Goal: Task Accomplishment & Management: Use online tool/utility

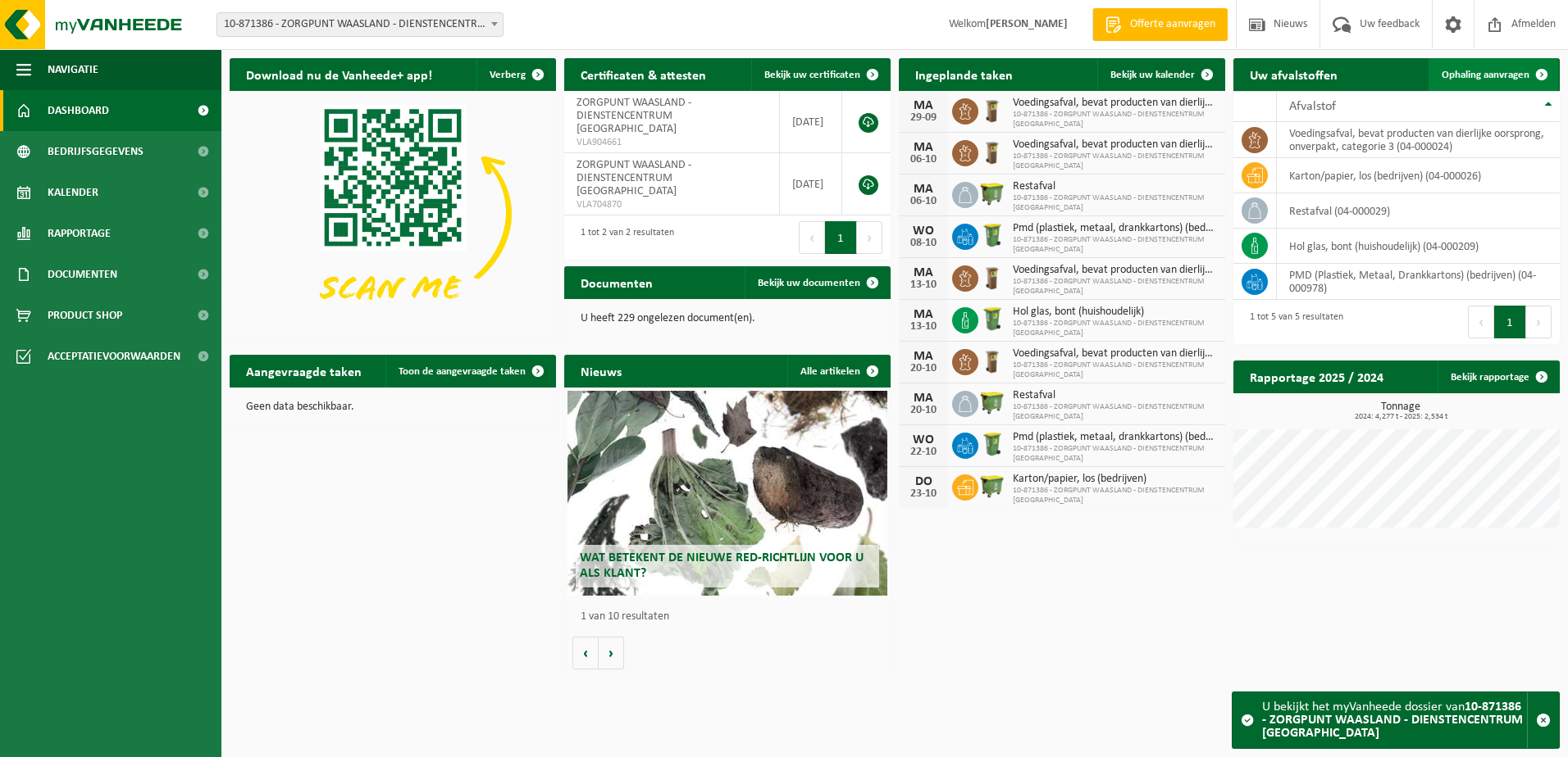
click at [1491, 81] on link "Ophaling aanvragen" at bounding box center [1493, 75] width 130 height 33
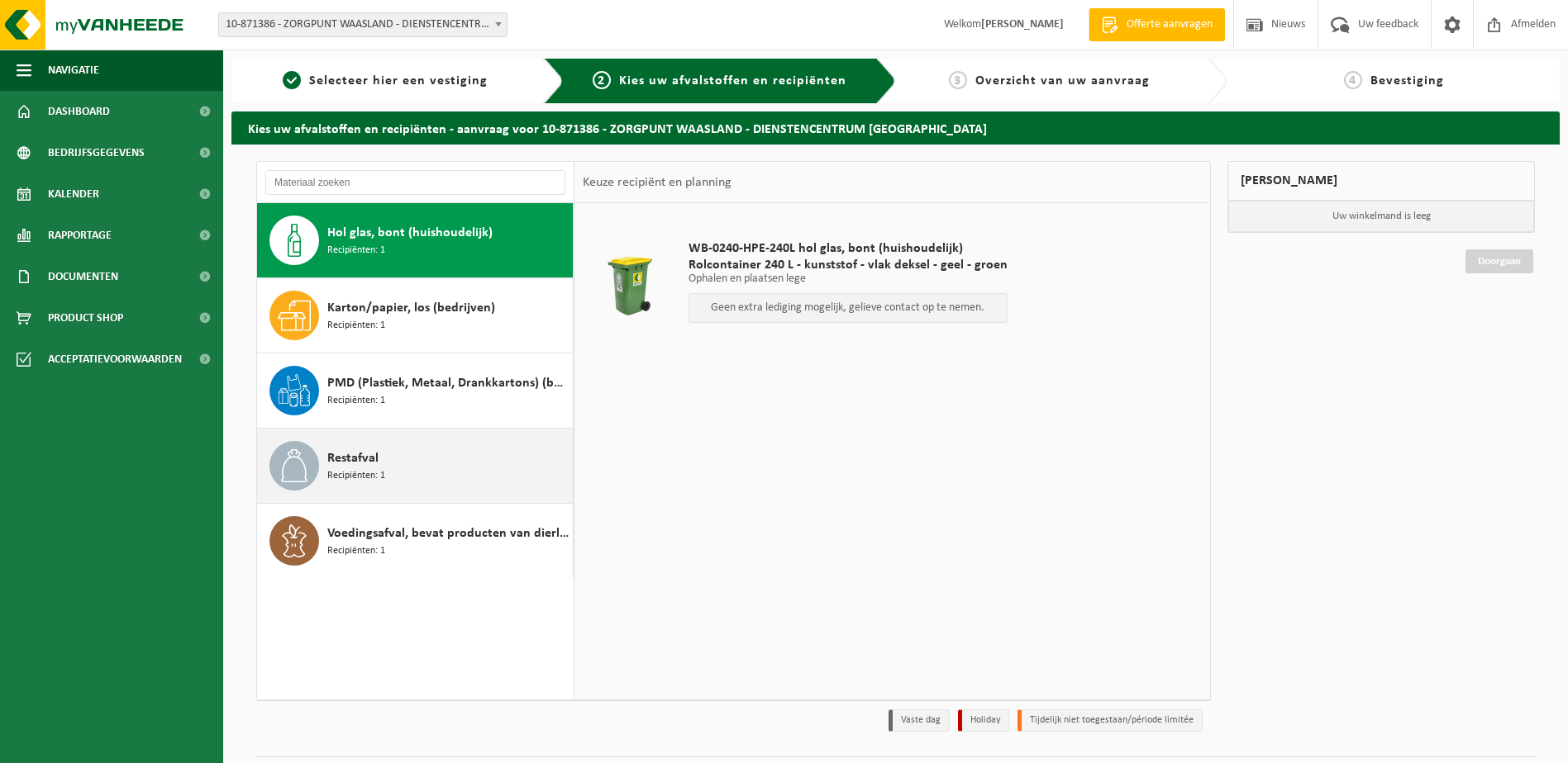
click at [426, 464] on div "Restafval Recipiënten: 1" at bounding box center [448, 465] width 242 height 49
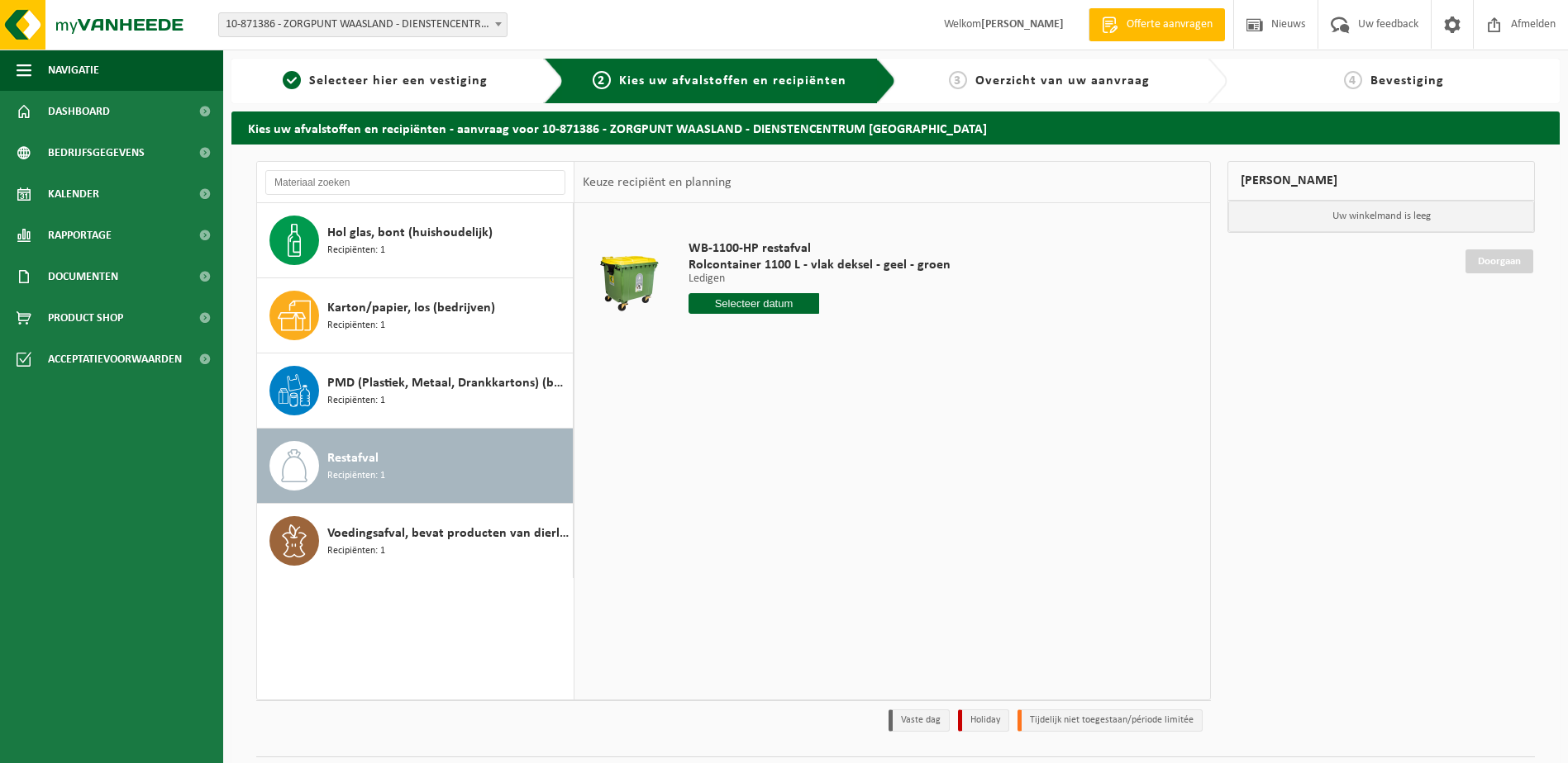
click at [777, 295] on input "text" at bounding box center [755, 304] width 132 height 21
click at [703, 497] on div "29" at bounding box center [704, 503] width 29 height 26
type input "Van 2025-09-29"
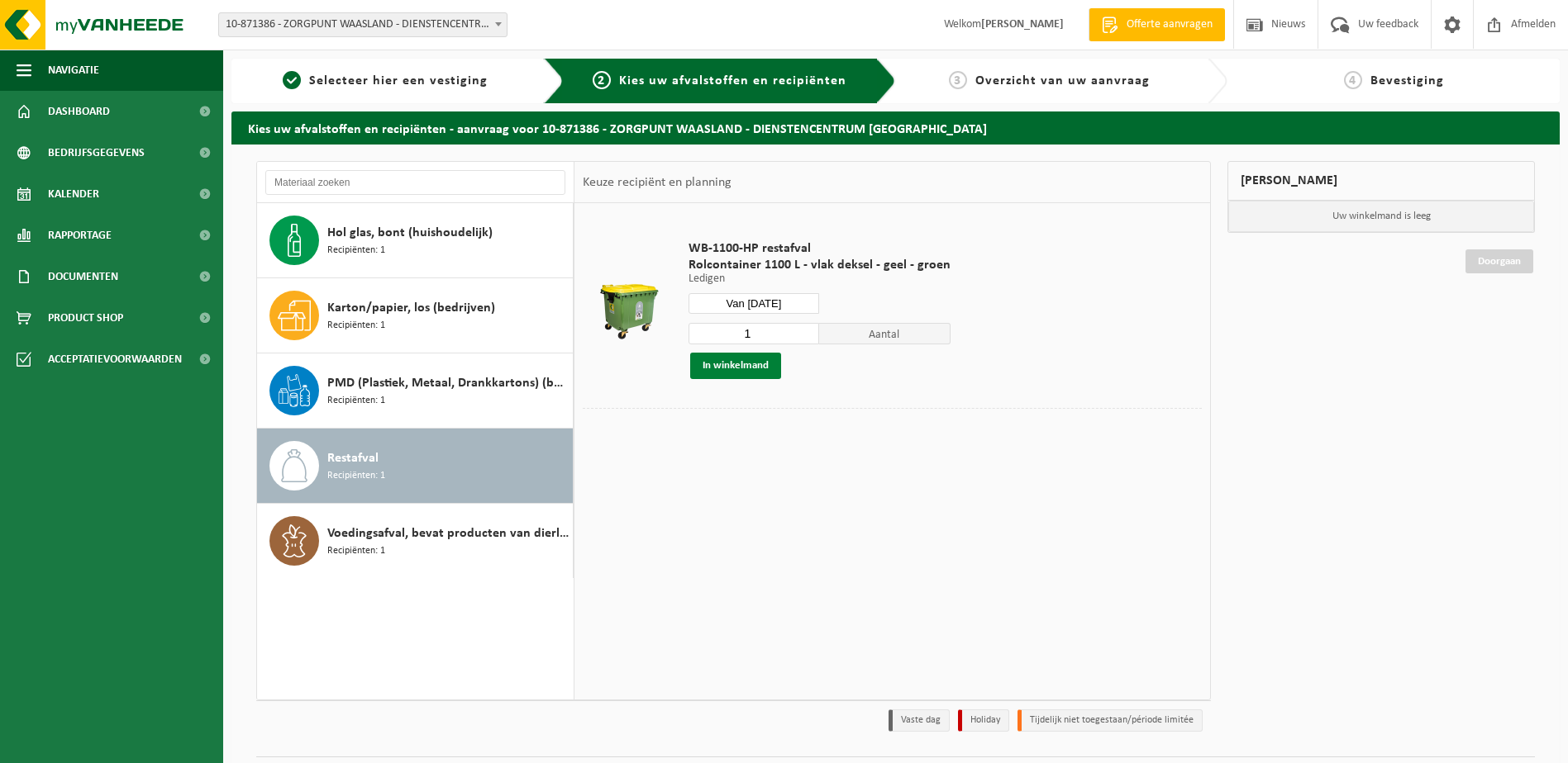
click at [734, 365] on button "In winkelmand" at bounding box center [735, 366] width 90 height 26
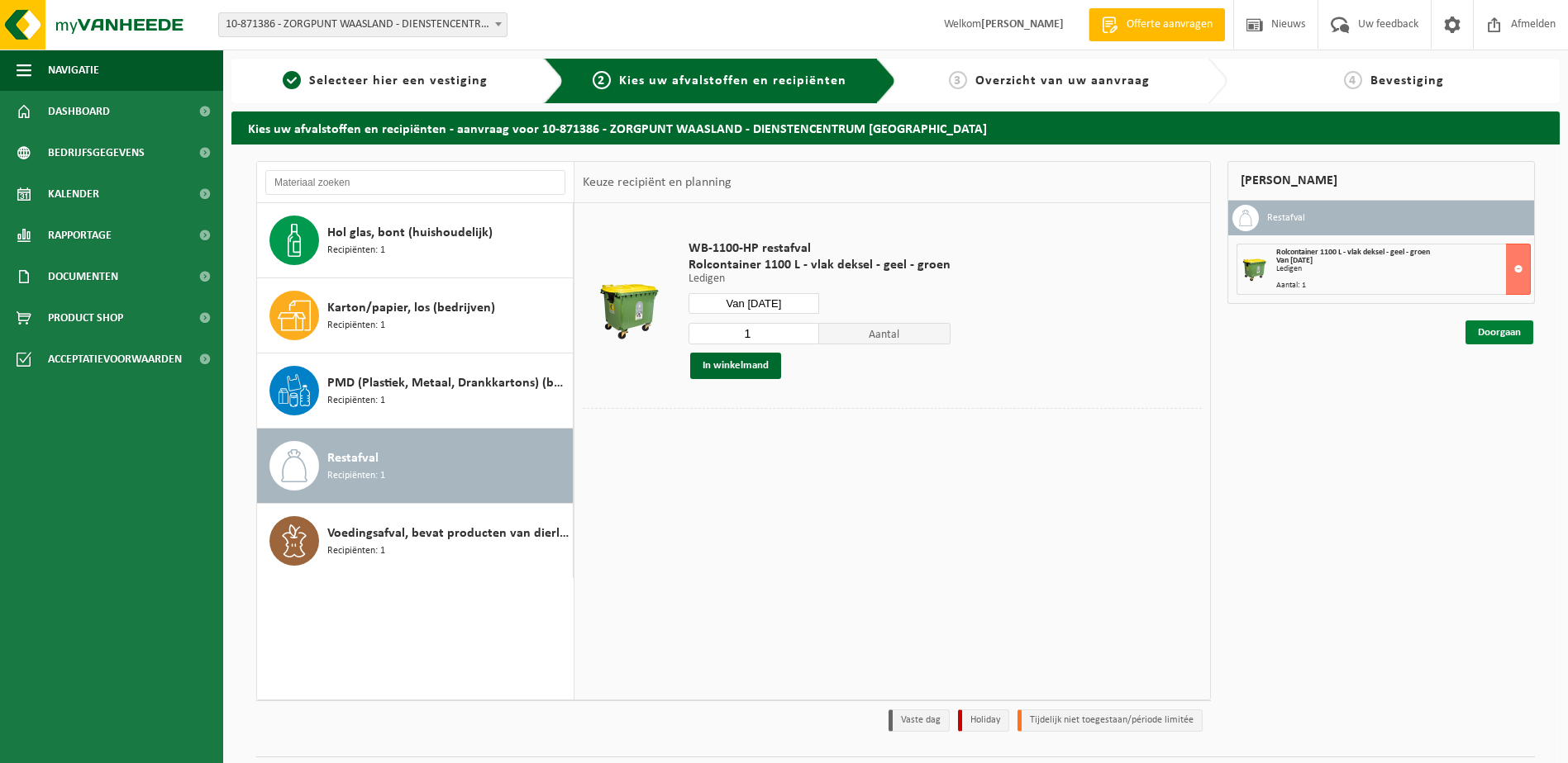
click at [1516, 339] on link "Doorgaan" at bounding box center [1499, 332] width 68 height 24
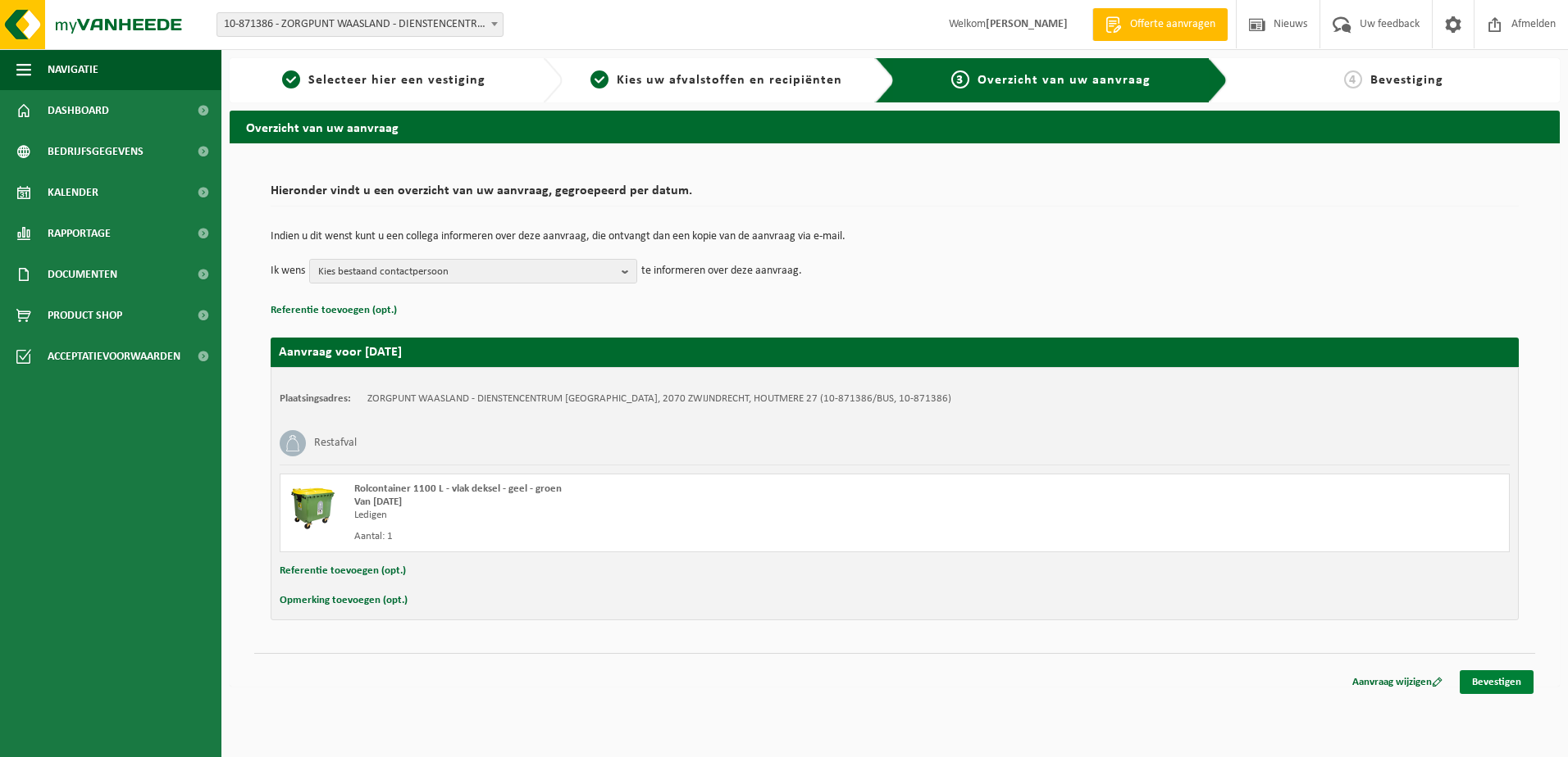
click at [1479, 680] on link "Bevestigen" at bounding box center [1497, 682] width 74 height 24
